Goal: Information Seeking & Learning: Learn about a topic

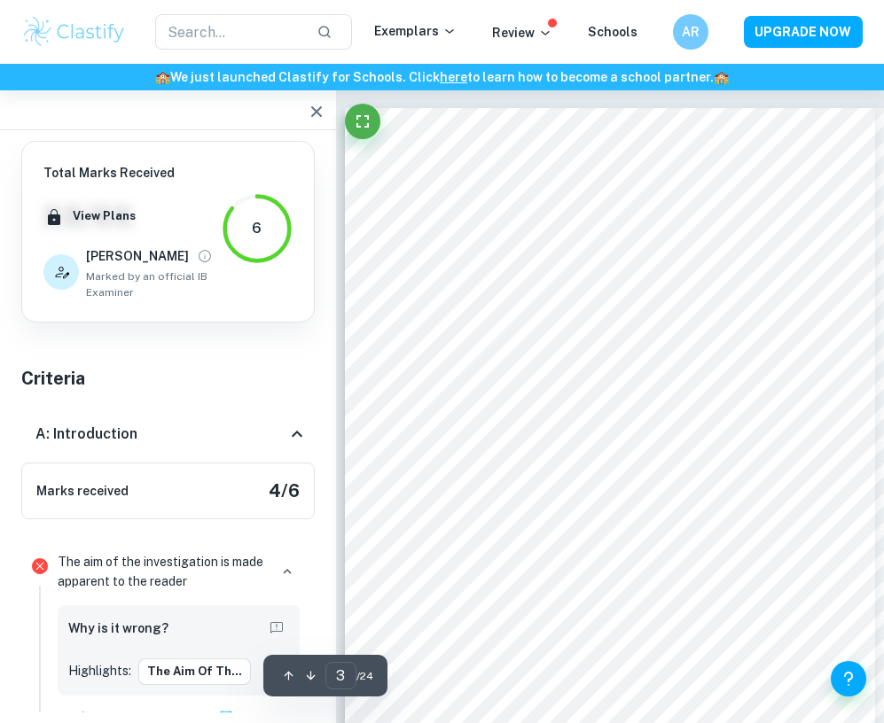
scroll to position [2080, 0]
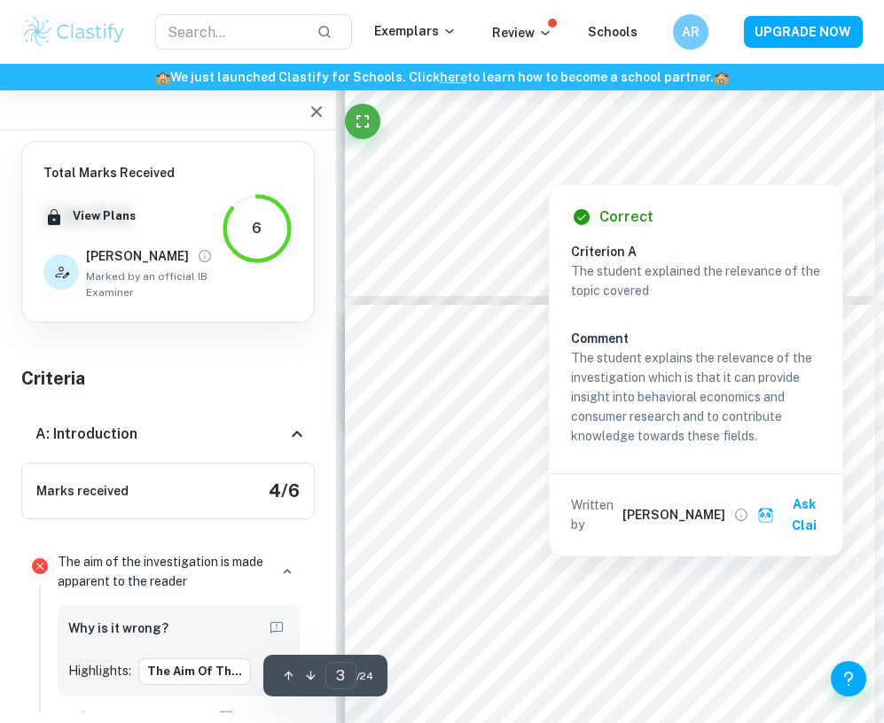
click at [804, 373] on p "The student explains the relevance of the investigation which is that it can pr…" at bounding box center [696, 396] width 250 height 97
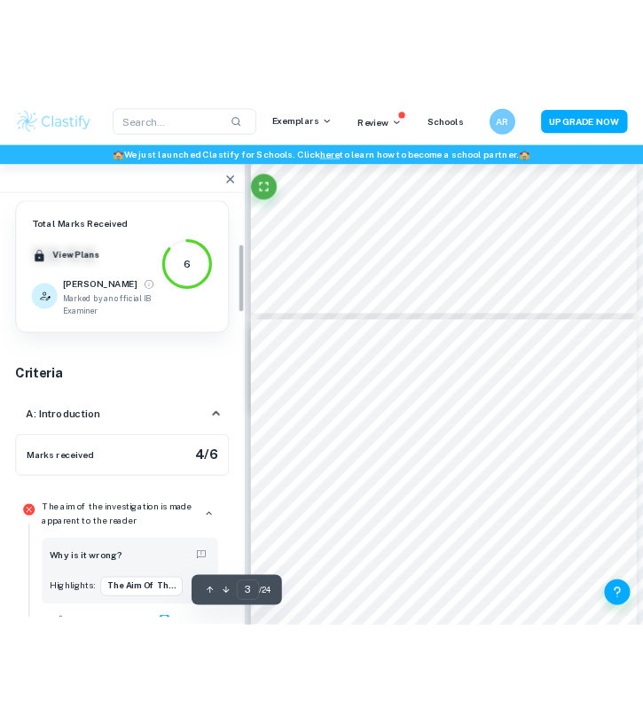
scroll to position [354, 0]
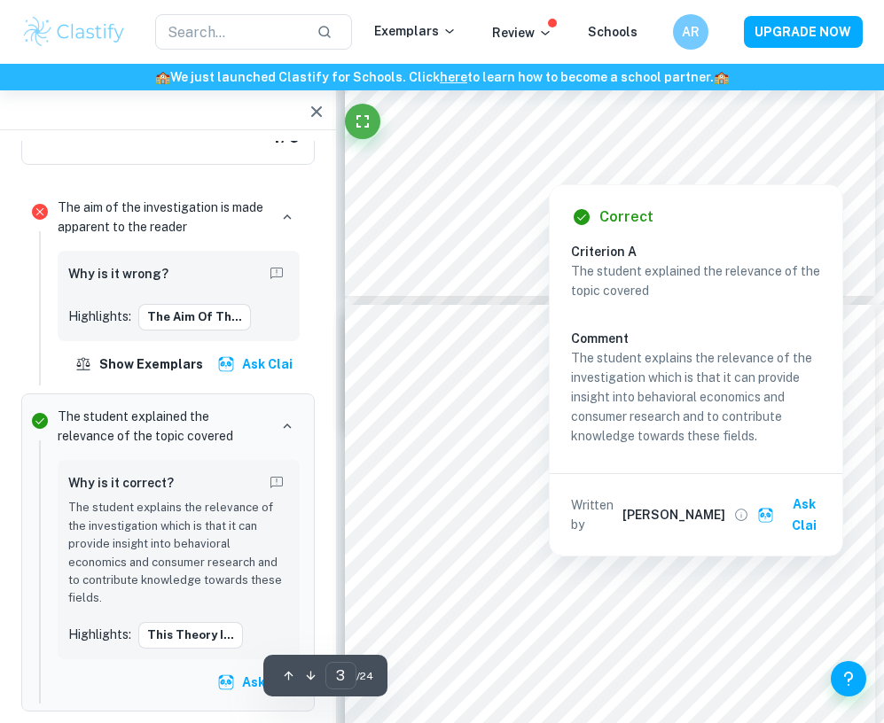
click at [730, 209] on div "Correct" at bounding box center [703, 216] width 264 height 21
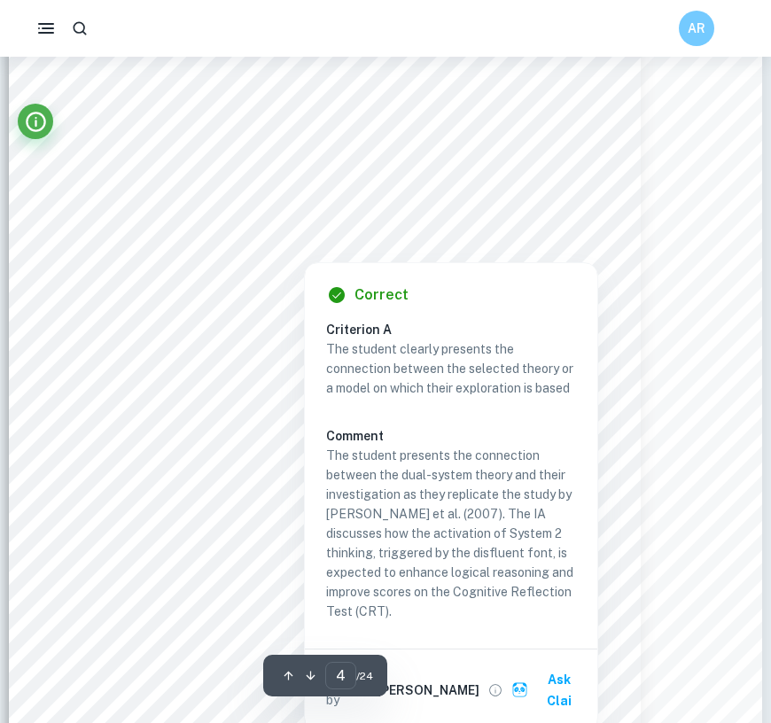
scroll to position [3292, 0]
